Goal: Task Accomplishment & Management: Use online tool/utility

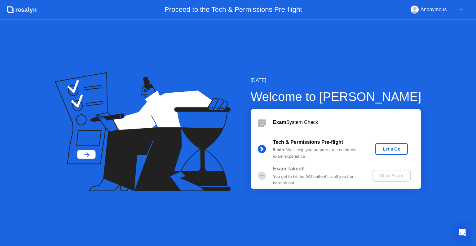
click at [387, 145] on button "Let's Go" at bounding box center [391, 149] width 33 height 12
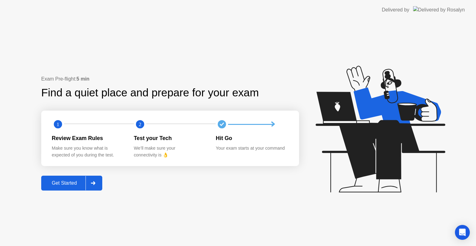
click at [69, 187] on button "Get Started" at bounding box center [71, 183] width 61 height 15
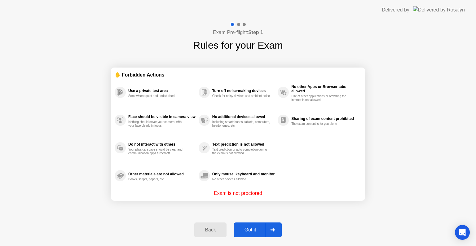
click at [245, 228] on div "Got it" at bounding box center [250, 230] width 29 height 6
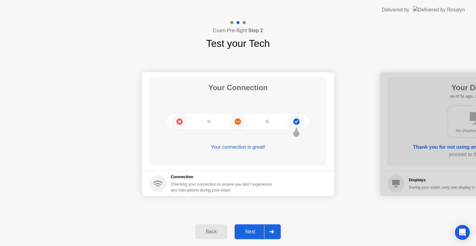
click at [256, 231] on div "Next" at bounding box center [250, 232] width 28 height 6
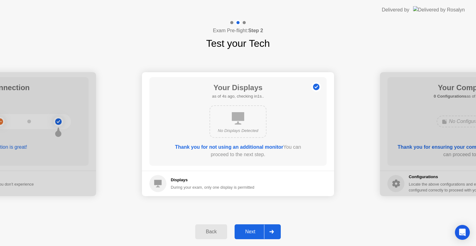
click at [256, 231] on div "Next" at bounding box center [250, 232] width 28 height 6
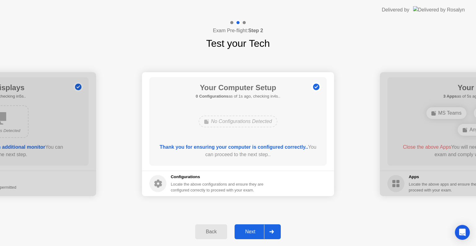
click at [256, 231] on div "Next" at bounding box center [250, 232] width 28 height 6
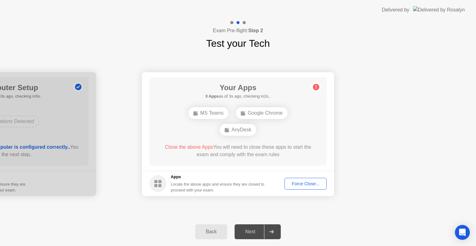
click at [306, 183] on div "Force Close..." at bounding box center [305, 183] width 38 height 5
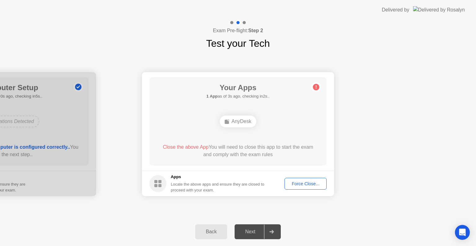
click at [264, 179] on h5 "Apps" at bounding box center [218, 177] width 94 height 6
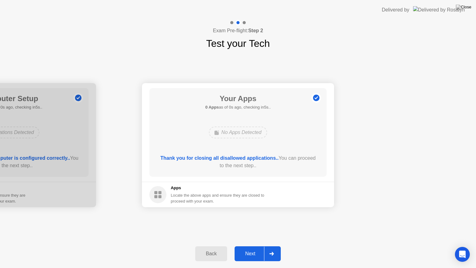
click at [246, 246] on button "Next" at bounding box center [257, 253] width 46 height 15
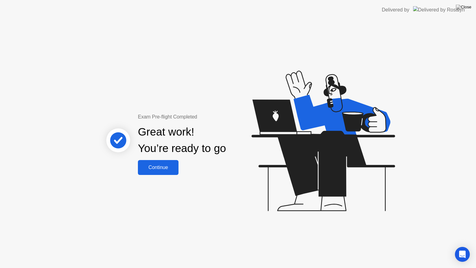
click at [156, 163] on button "Continue" at bounding box center [158, 167] width 41 height 15
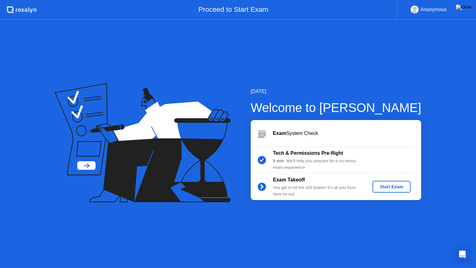
click at [312, 160] on div "5 min : We’ll help you prepare for a no-stress exam experience" at bounding box center [317, 164] width 89 height 13
click at [297, 155] on b "Tech & Permissions Pre-flight" at bounding box center [308, 152] width 70 height 5
click at [307, 155] on b "Tech & Permissions Pre-flight" at bounding box center [308, 152] width 70 height 5
click at [391, 186] on div "Start Exam" at bounding box center [391, 186] width 33 height 5
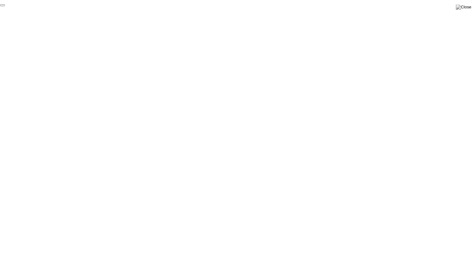
click div "End Proctoring Session"
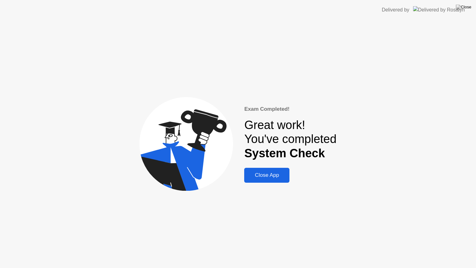
click at [276, 178] on div "Close App" at bounding box center [266, 175] width 41 height 6
